Goal: Transaction & Acquisition: Purchase product/service

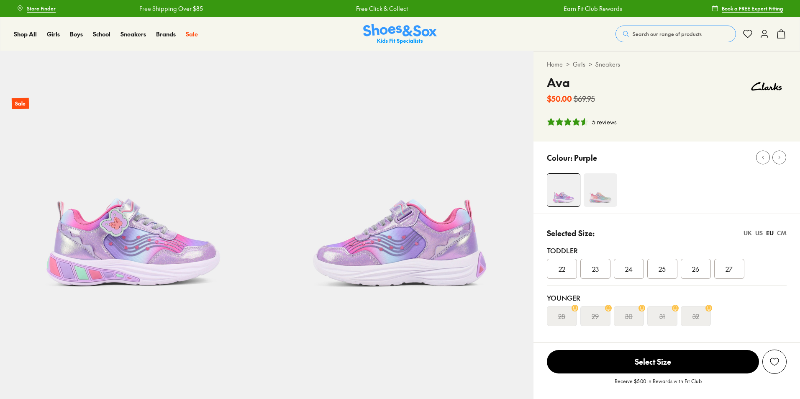
select select "*"
click at [758, 234] on div "US" at bounding box center [759, 232] width 8 height 9
click at [767, 234] on div "EU" at bounding box center [770, 232] width 8 height 9
click at [761, 234] on div "US" at bounding box center [759, 232] width 8 height 9
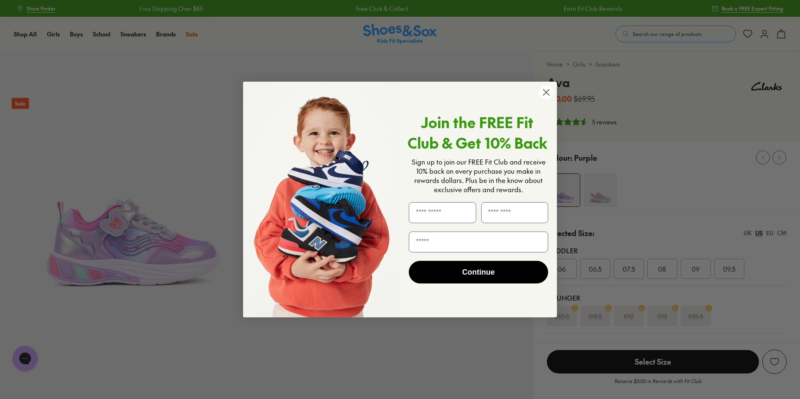
click at [546, 91] on circle "Close dialog" at bounding box center [546, 92] width 14 height 14
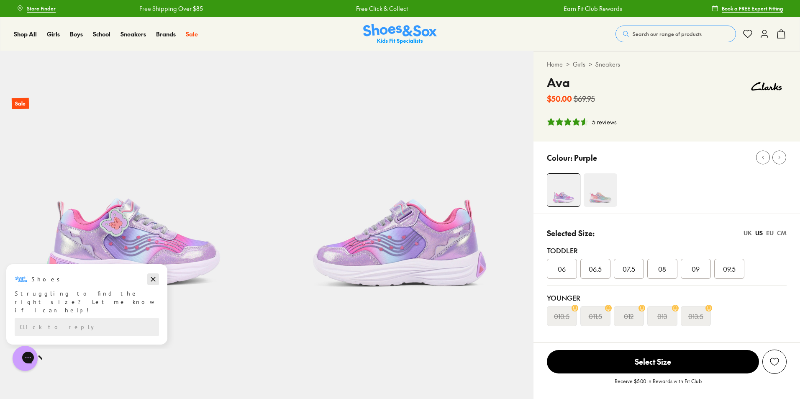
click at [155, 280] on icon "Dismiss campaign" at bounding box center [153, 279] width 8 height 10
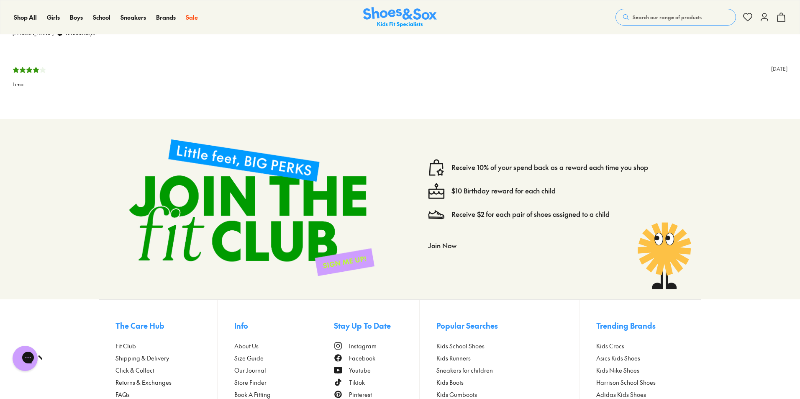
scroll to position [1673, 0]
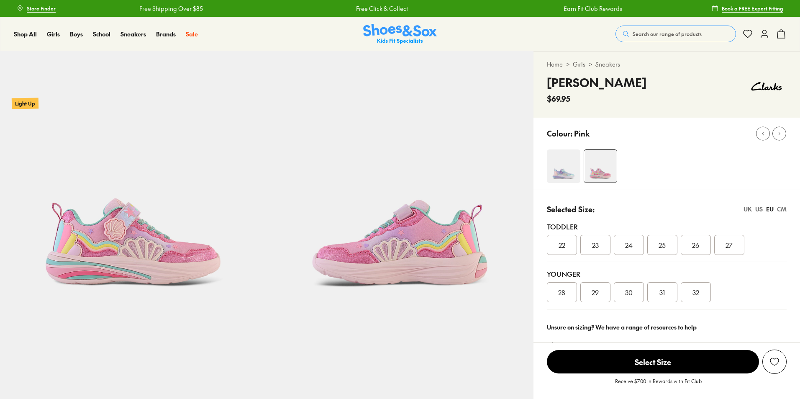
select select "*"
click at [747, 206] on div "UK" at bounding box center [747, 209] width 8 height 9
